Goal: Task Accomplishment & Management: Use online tool/utility

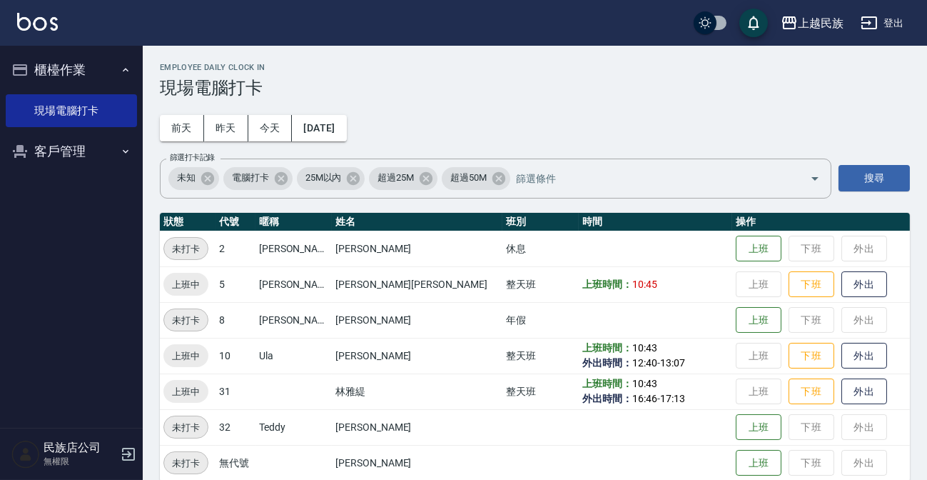
scroll to position [18, 0]
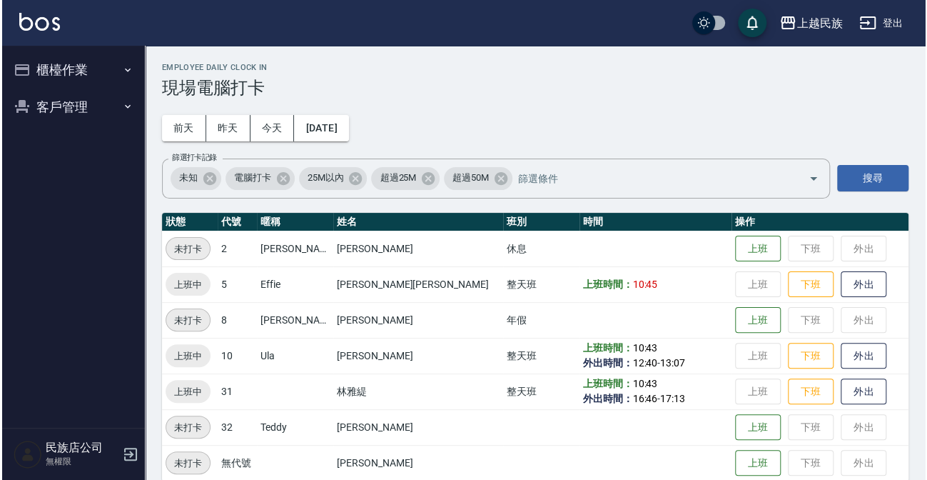
scroll to position [18, 0]
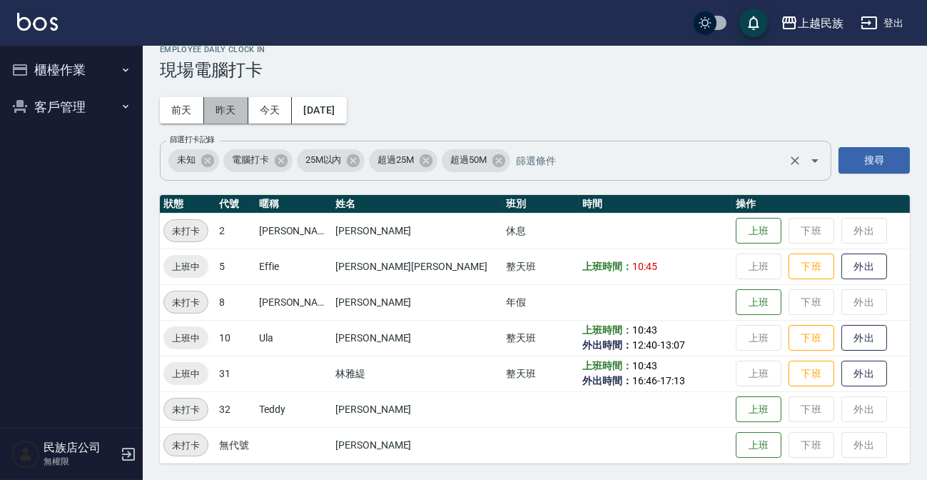
drag, startPoint x: 220, startPoint y: 105, endPoint x: 295, endPoint y: 142, distance: 83.6
click at [221, 104] on button "昨天" at bounding box center [226, 110] width 44 height 26
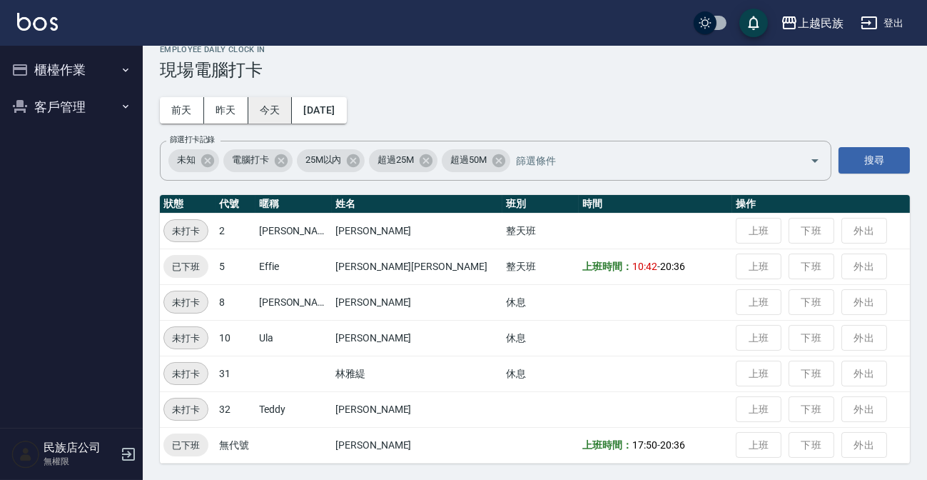
click at [248, 100] on button "今天" at bounding box center [270, 110] width 44 height 26
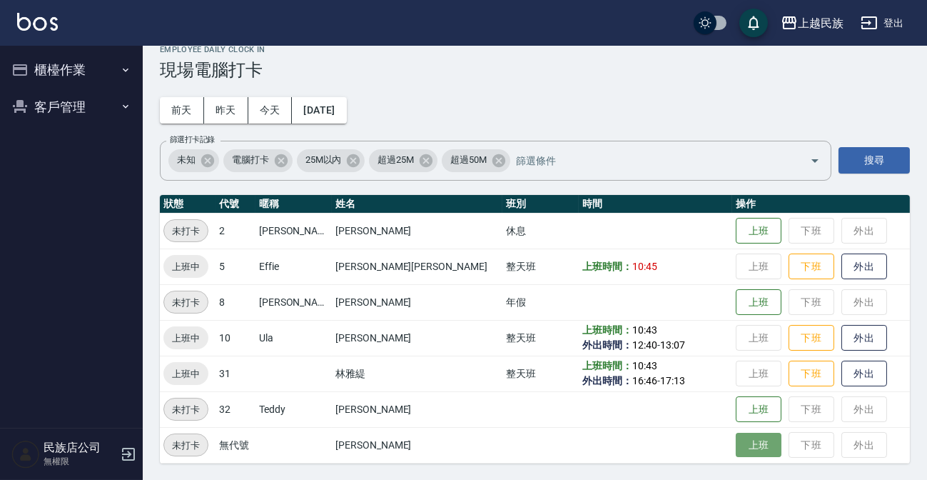
click at [736, 445] on button "上班" at bounding box center [759, 444] width 46 height 25
click at [80, 108] on button "客戶管理" at bounding box center [71, 106] width 131 height 37
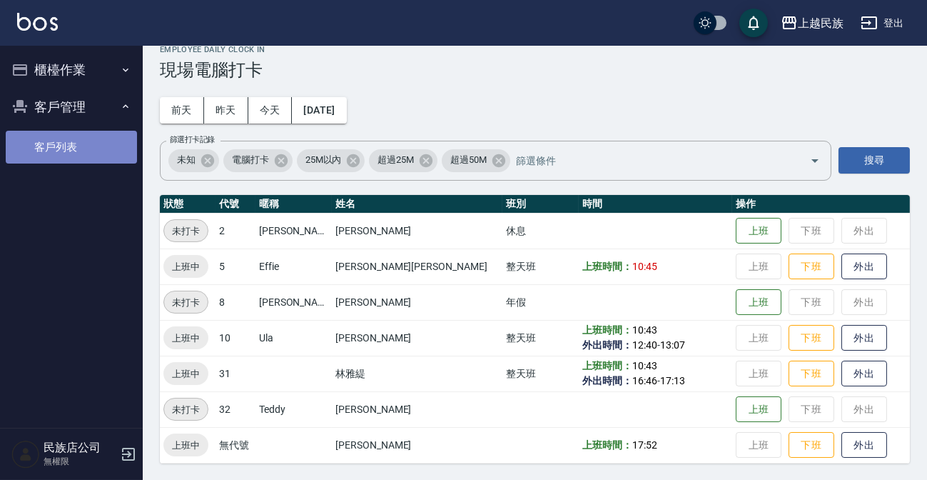
click at [82, 156] on link "客戶列表" at bounding box center [71, 147] width 131 height 33
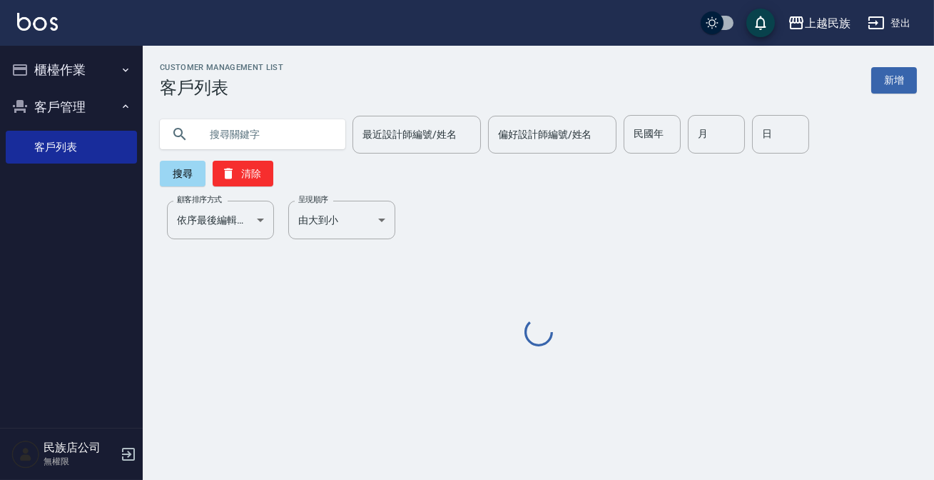
drag, startPoint x: 244, startPoint y: 102, endPoint x: 240, endPoint y: 149, distance: 47.3
click at [243, 113] on div "最近設計師編號/姓名 最近設計師編號/姓名 偏好設計師編號/姓名 偏好設計師編號/姓名 民國年 民國年 月 月 日 日 搜尋 清除" at bounding box center [530, 142] width 774 height 88
click at [240, 149] on input "text" at bounding box center [267, 134] width 134 height 39
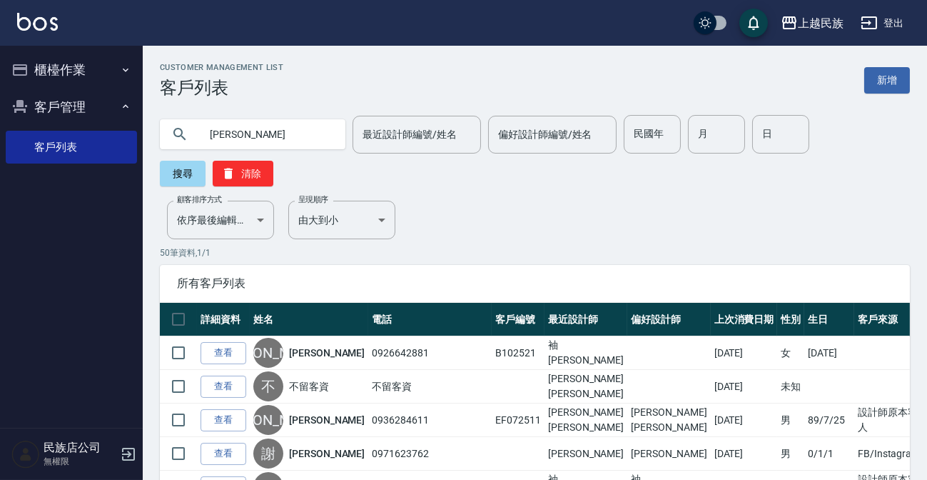
type input "[PERSON_NAME]"
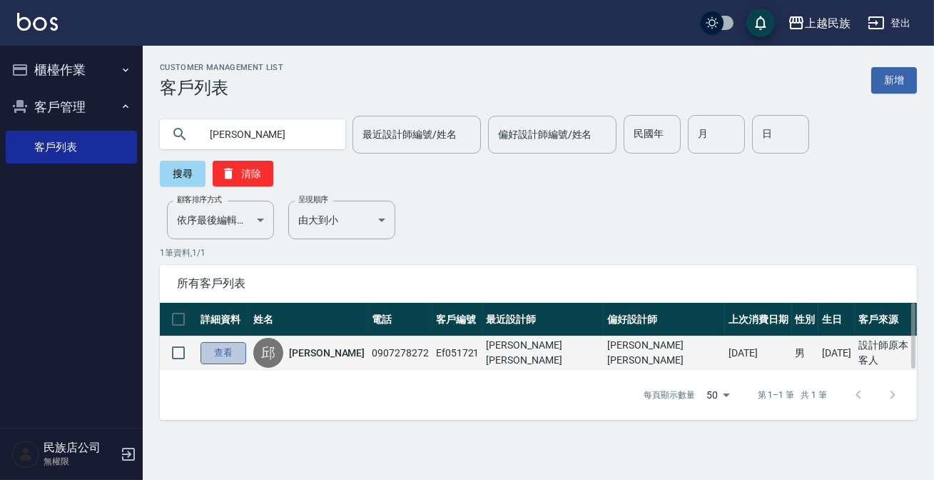
click at [224, 355] on link "查看" at bounding box center [224, 353] width 46 height 22
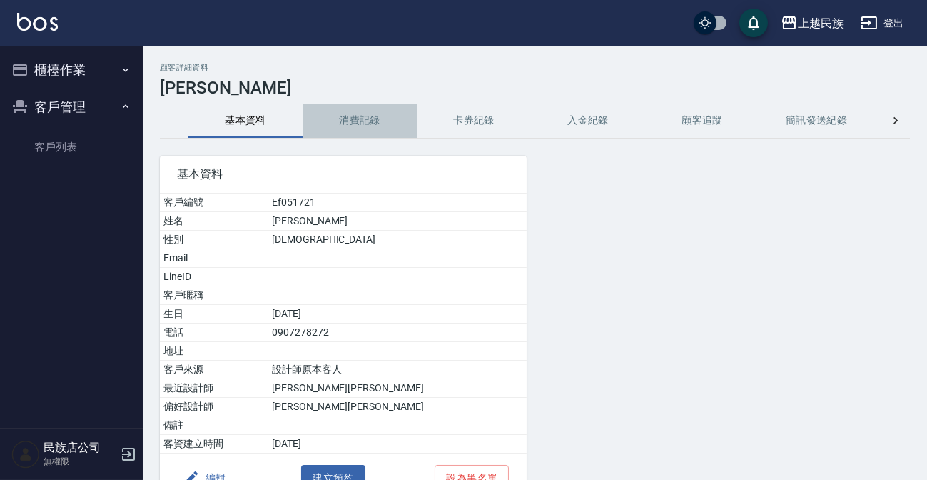
click at [365, 126] on button "消費記錄" at bounding box center [360, 120] width 114 height 34
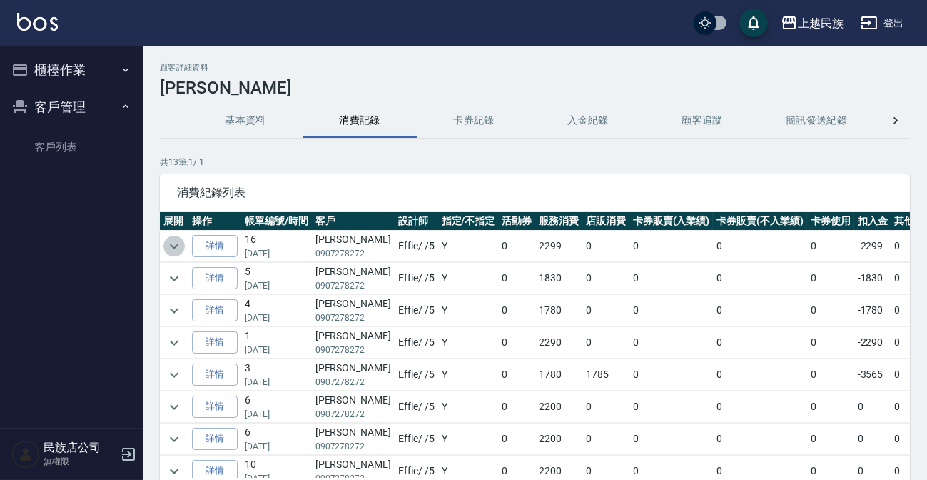
click at [179, 247] on icon "expand row" at bounding box center [174, 246] width 17 height 17
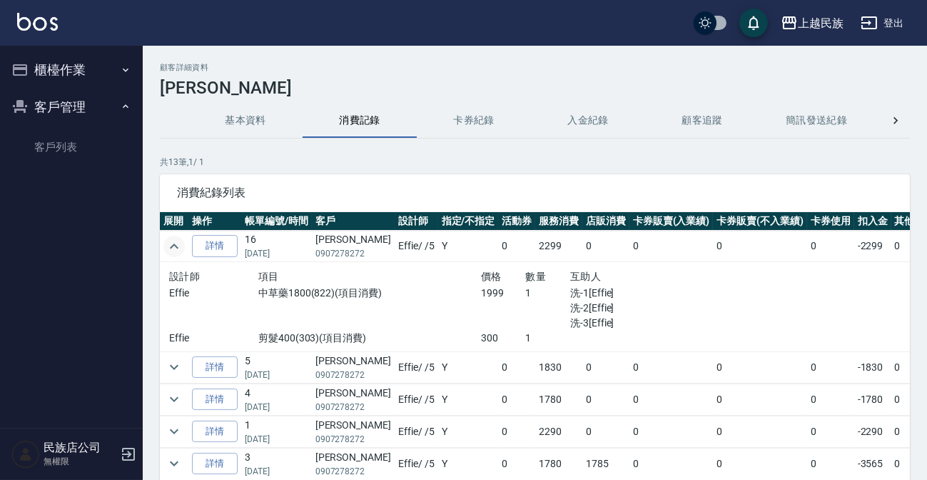
click at [179, 247] on icon "expand row" at bounding box center [174, 246] width 17 height 17
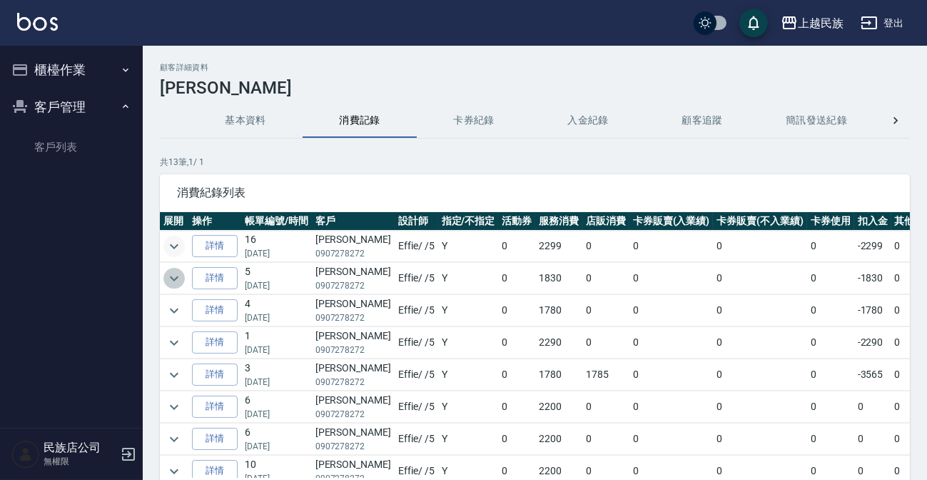
click at [172, 275] on icon "expand row" at bounding box center [174, 278] width 17 height 17
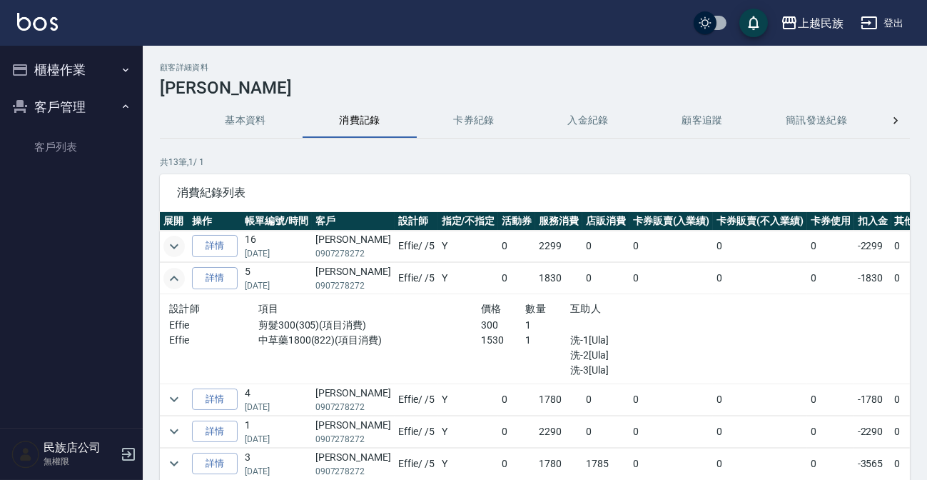
click at [172, 275] on icon "expand row" at bounding box center [174, 278] width 17 height 17
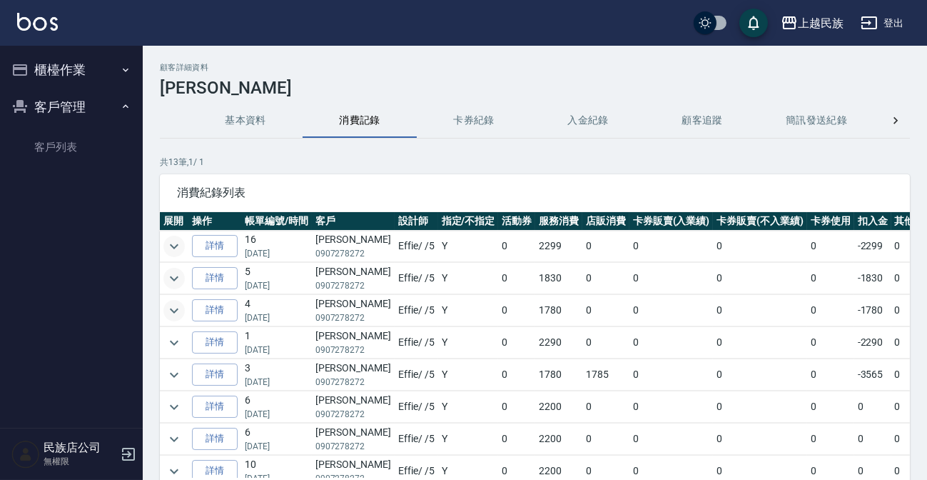
click at [166, 313] on icon "expand row" at bounding box center [174, 310] width 17 height 17
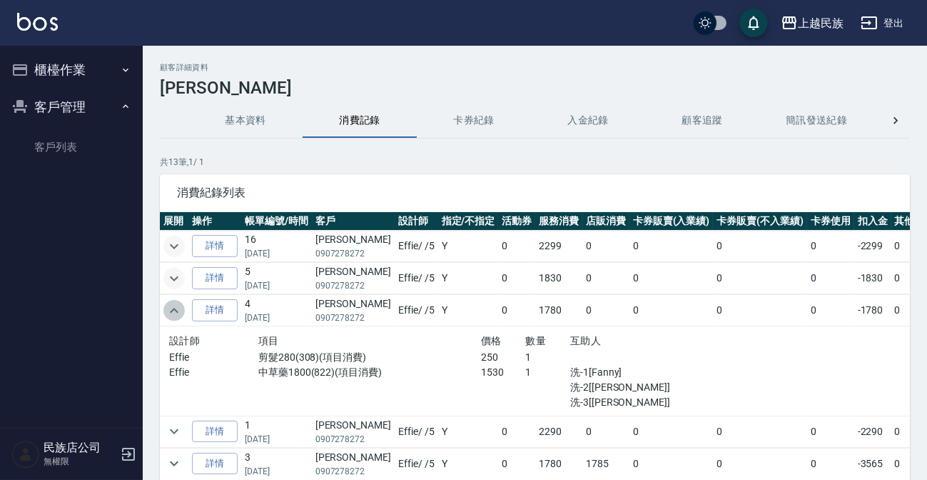
click at [166, 313] on icon "expand row" at bounding box center [174, 310] width 17 height 17
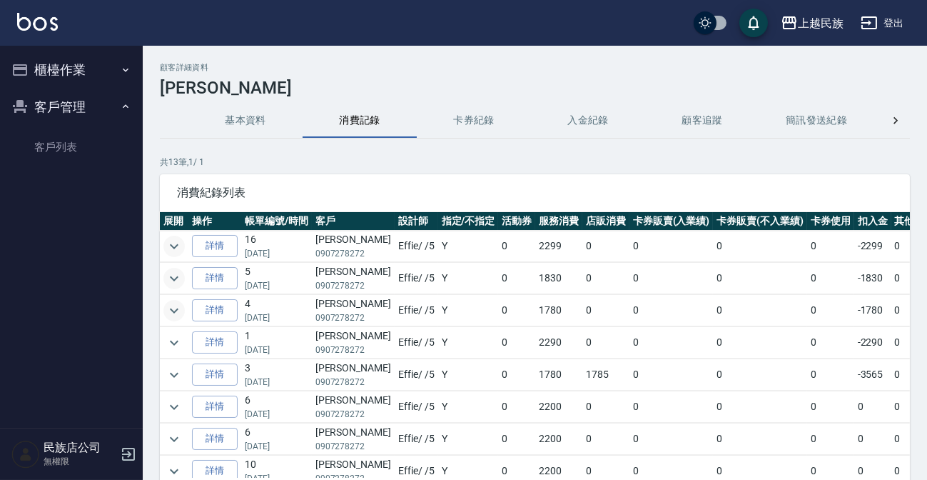
click at [182, 283] on icon "expand row" at bounding box center [174, 278] width 17 height 17
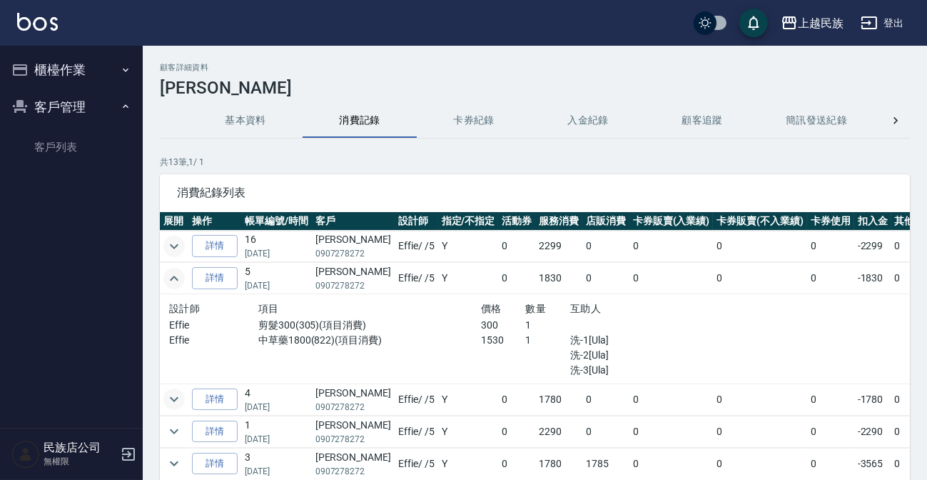
click at [171, 240] on icon "expand row" at bounding box center [174, 246] width 17 height 17
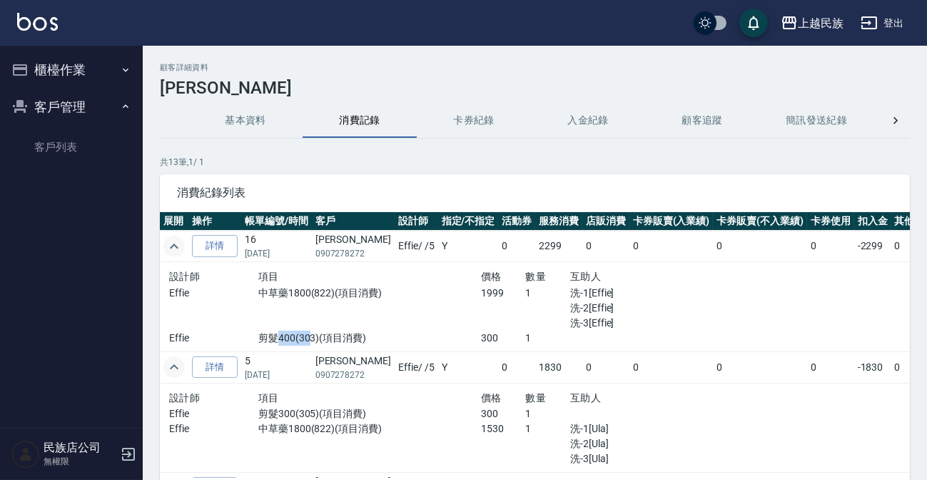
drag, startPoint x: 268, startPoint y: 336, endPoint x: 300, endPoint y: 334, distance: 32.2
click at [300, 334] on p "剪髮400(303)(項目消費)" at bounding box center [369, 337] width 223 height 15
click at [212, 243] on link "詳情" at bounding box center [215, 246] width 46 height 22
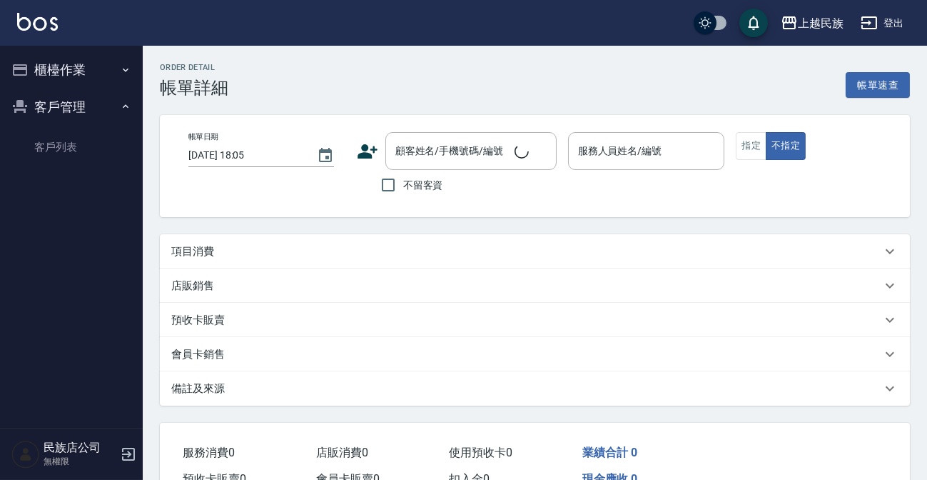
type input "[DATE] 20:30"
type input "Effie-5"
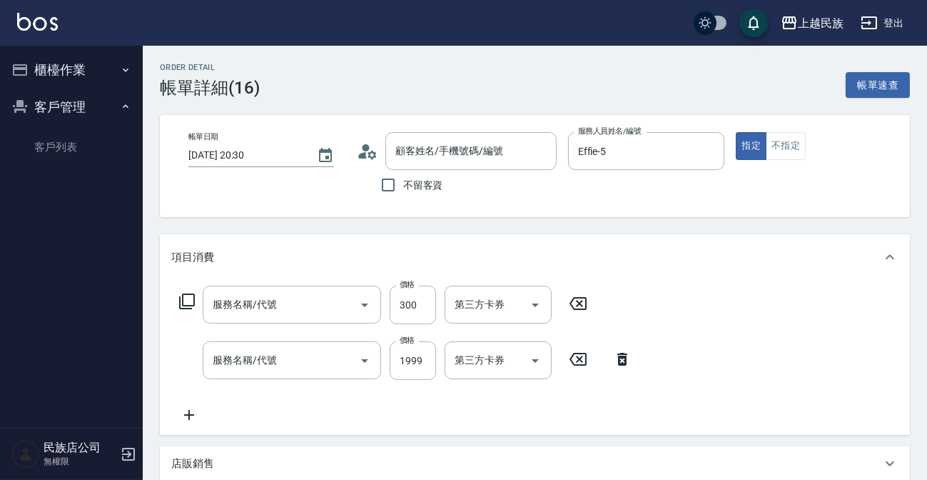
type input "[PERSON_NAME]/0907278272/Ef051721"
type input "剪髮400(303)"
type input "中草藥1800(822)"
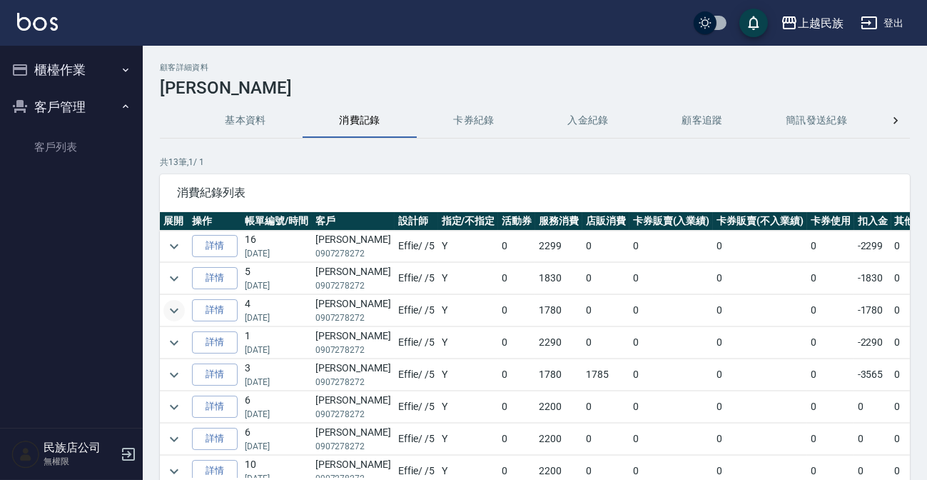
click at [178, 313] on icon "expand row" at bounding box center [174, 310] width 17 height 17
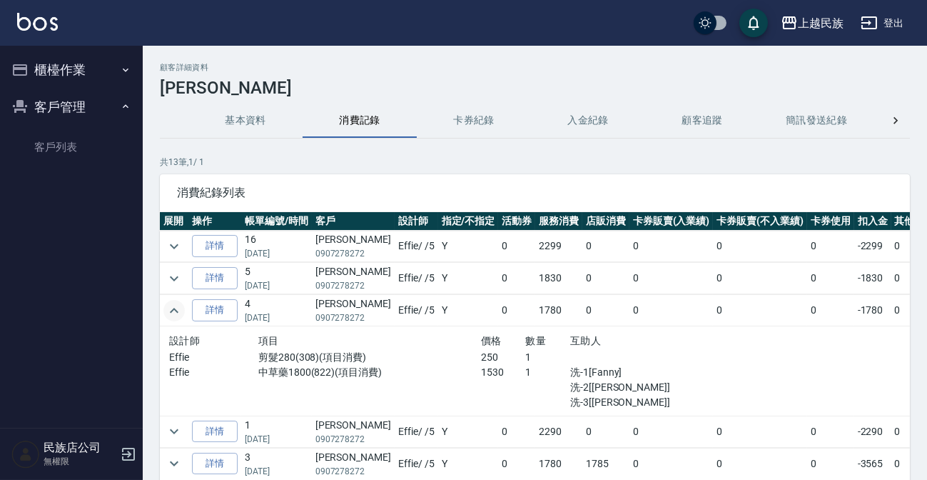
scroll to position [64, 0]
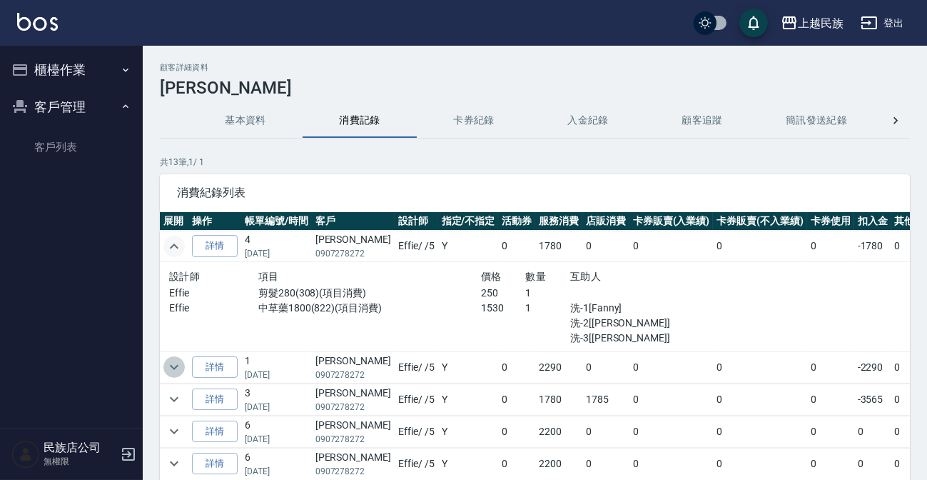
click at [173, 360] on icon "expand row" at bounding box center [174, 366] width 17 height 17
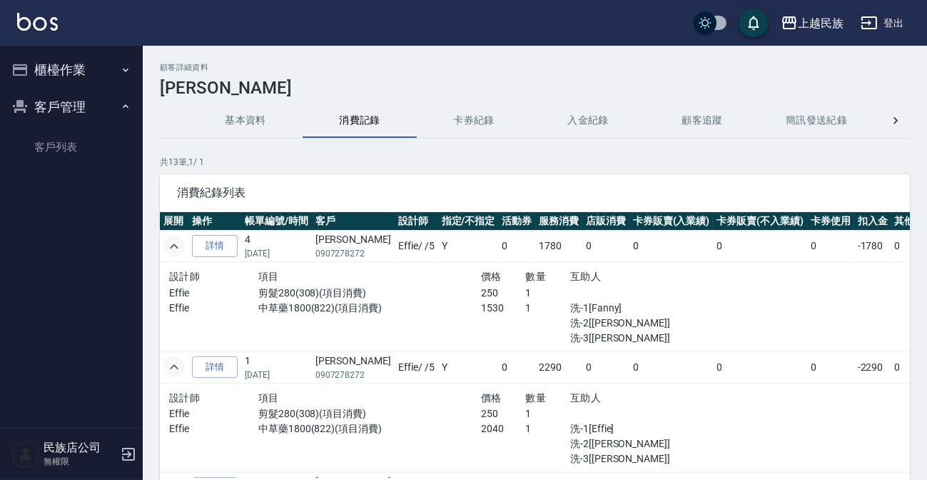
scroll to position [194, 0]
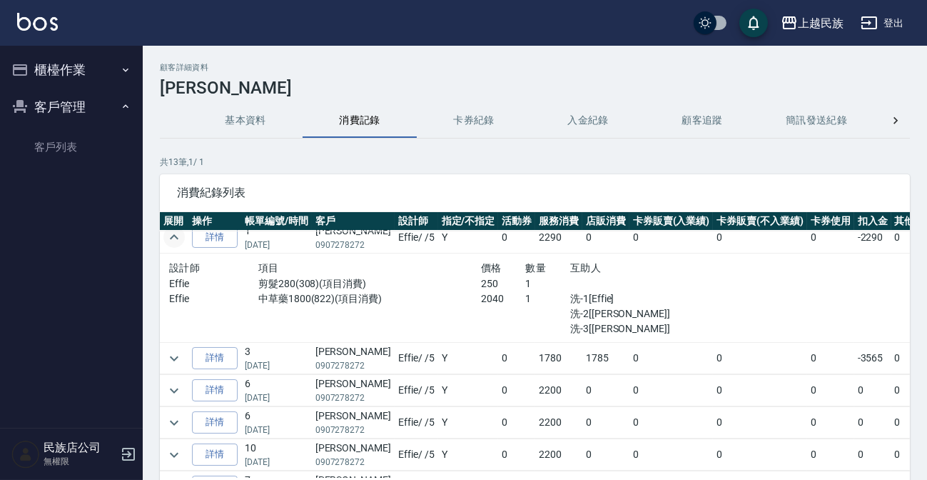
click at [61, 71] on button "櫃檯作業" at bounding box center [71, 69] width 131 height 37
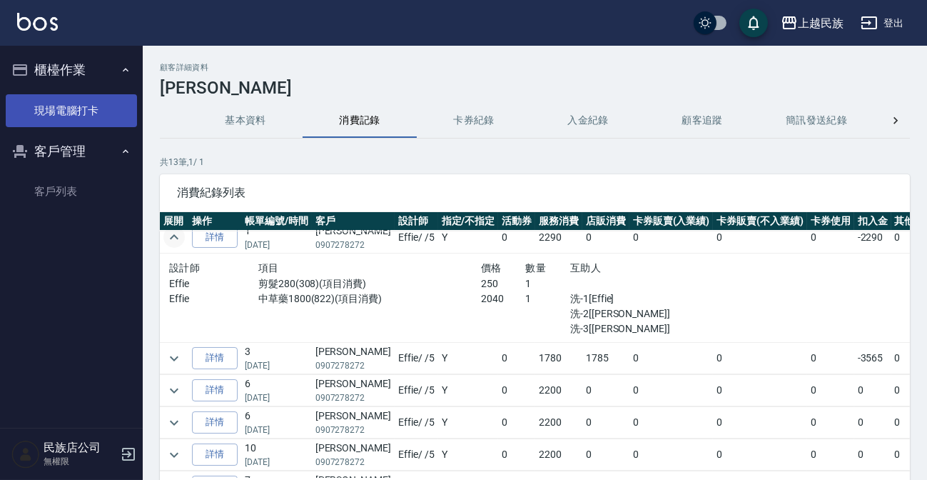
click at [86, 116] on link "現場電腦打卡" at bounding box center [71, 110] width 131 height 33
